Goal: Task Accomplishment & Management: Use online tool/utility

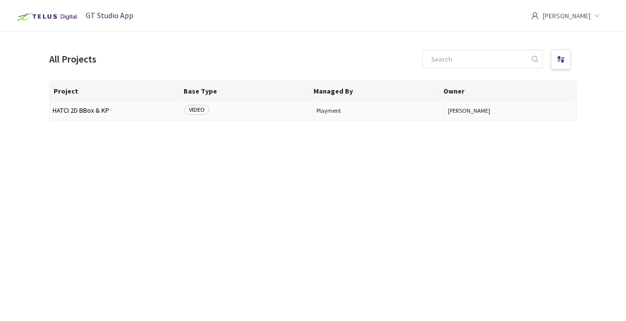
click at [85, 110] on span "HATCI 2D BBox & KP" at bounding box center [115, 110] width 125 height 7
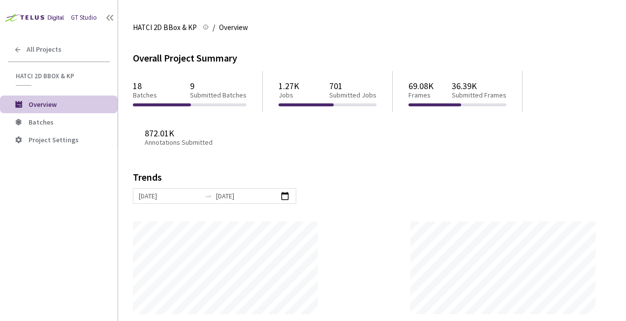
scroll to position [321, 626]
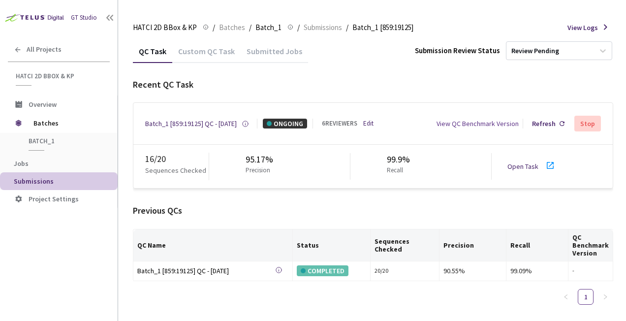
click at [519, 168] on link "Open Task" at bounding box center [522, 166] width 31 height 9
click at [517, 166] on link "Open Task" at bounding box center [522, 166] width 31 height 9
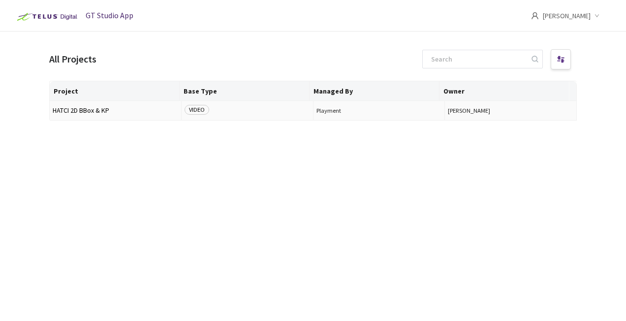
click at [82, 107] on span "HATCI 2D BBox & KP" at bounding box center [115, 110] width 125 height 7
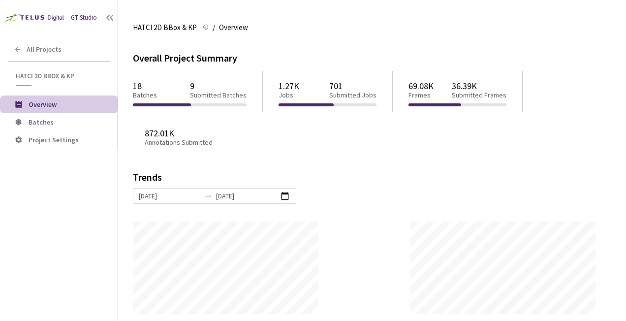
scroll to position [321, 626]
